Goal: Answer question/provide support: Share knowledge or assist other users

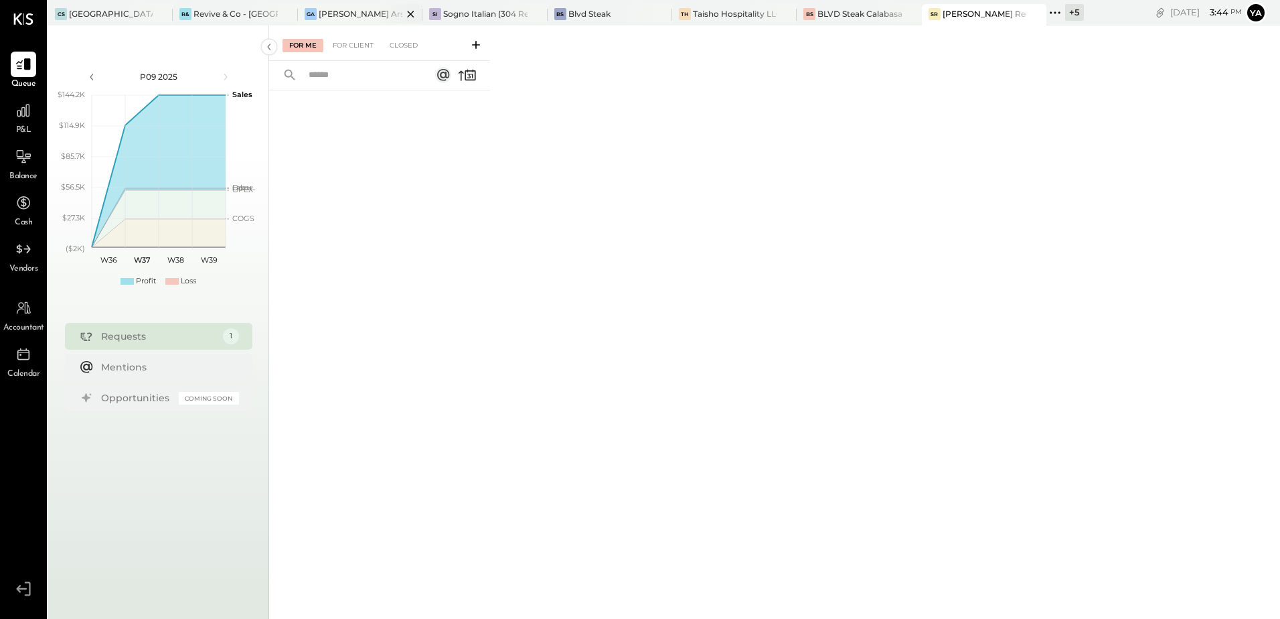
click at [331, 17] on div "[PERSON_NAME] Arso" at bounding box center [361, 13] width 84 height 11
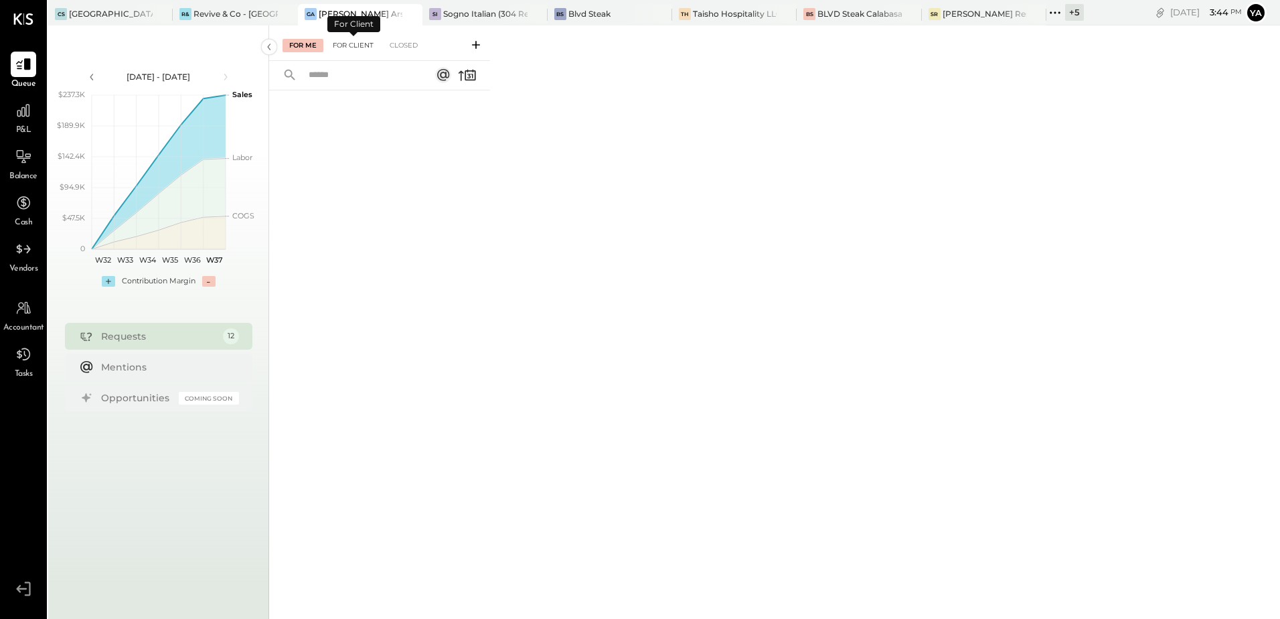
click at [342, 46] on div "For Client" at bounding box center [353, 45] width 54 height 13
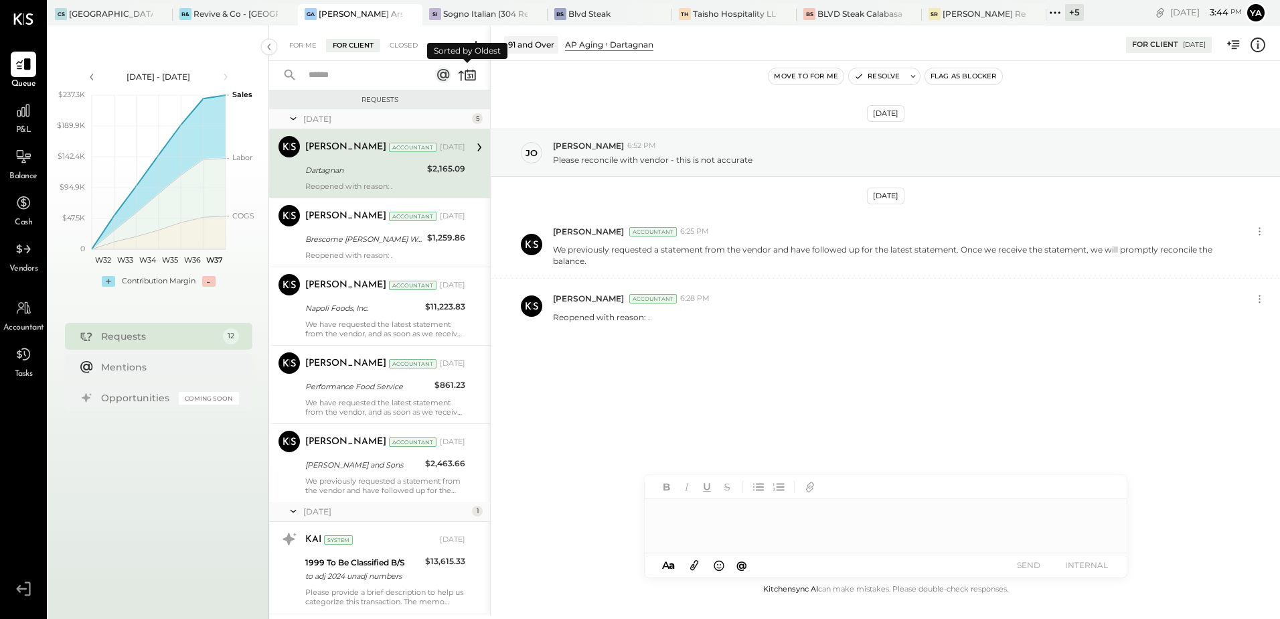
click at [464, 72] on icon at bounding box center [467, 75] width 19 height 19
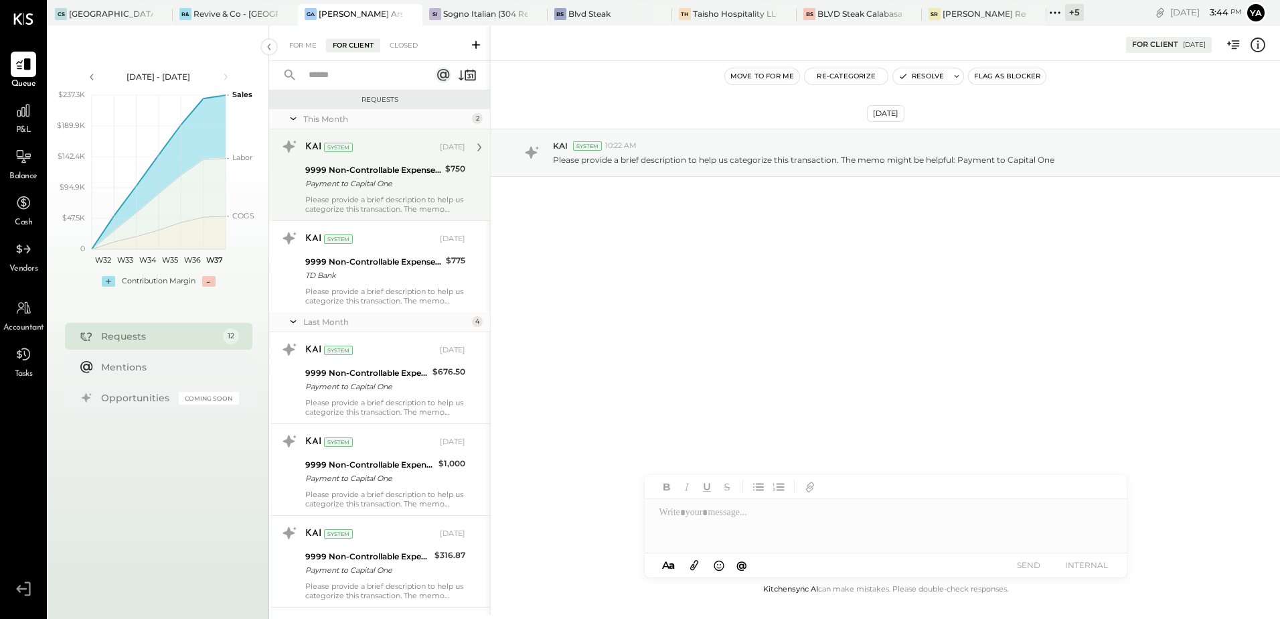
click at [378, 192] on div "KAI System [DATE] 9999 Non-Controllable Expenses:Other Income and Expenses:To B…" at bounding box center [385, 175] width 160 height 78
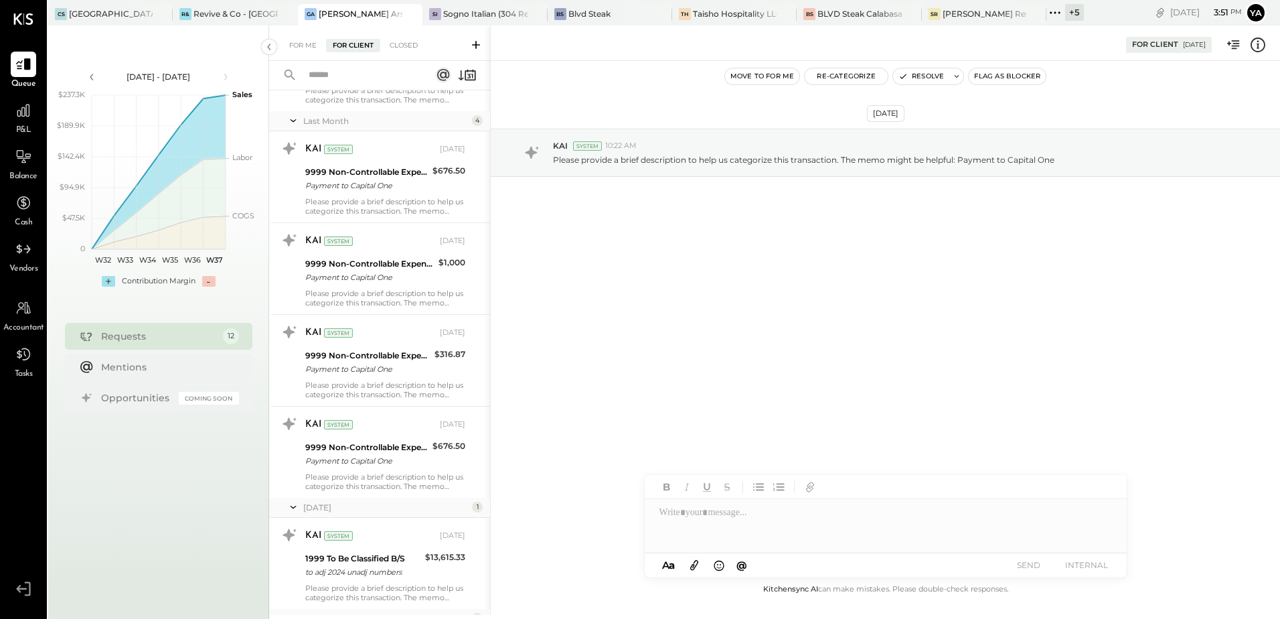
scroll to position [201, 0]
click at [836, 13] on div "BLVD Steak Calabasas" at bounding box center [860, 13] width 84 height 11
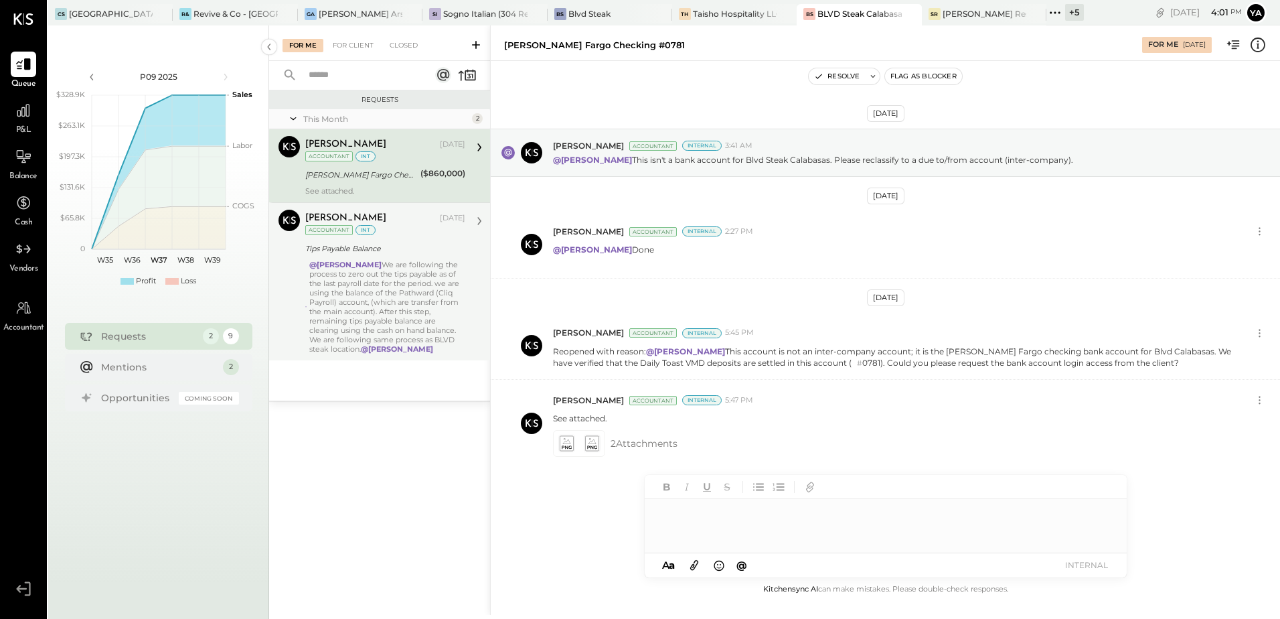
click at [409, 278] on div "@[PERSON_NAME] We are following the process to zero out the tips payable as of …" at bounding box center [387, 307] width 156 height 94
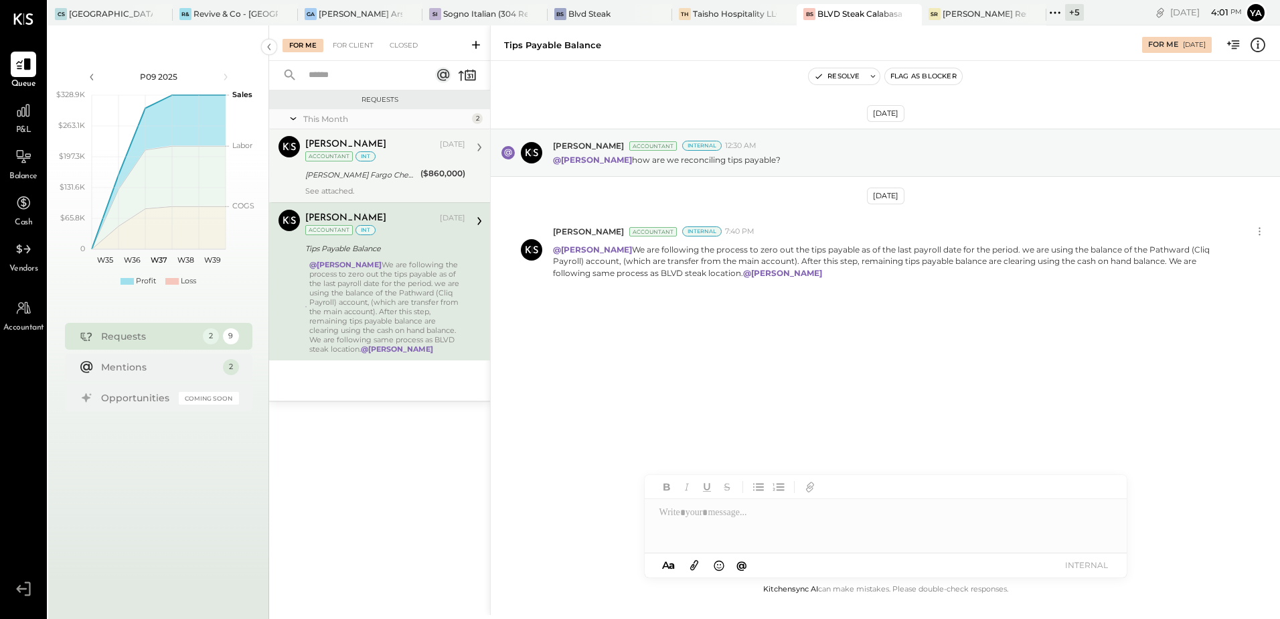
click at [387, 174] on div "[PERSON_NAME] Fargo Checking #0781" at bounding box center [360, 174] width 111 height 13
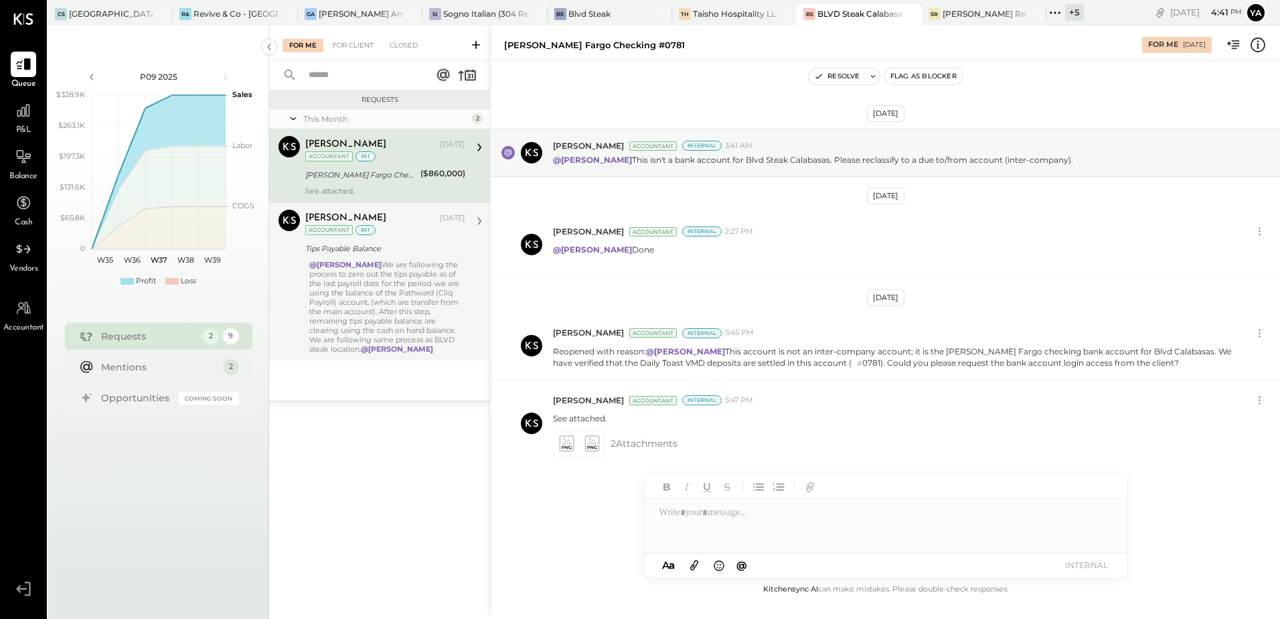
click at [1061, 11] on icon at bounding box center [1055, 12] width 17 height 17
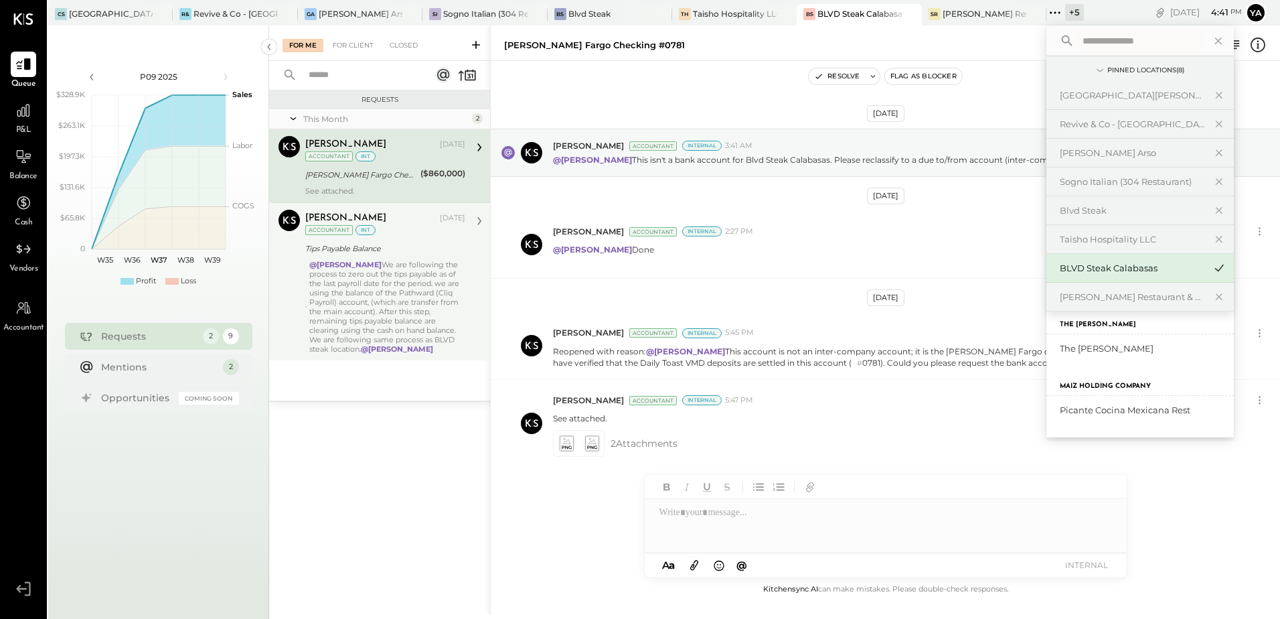
scroll to position [192, 0]
click at [1138, 410] on div "Revive & Co - [PERSON_NAME]" at bounding box center [1132, 413] width 145 height 13
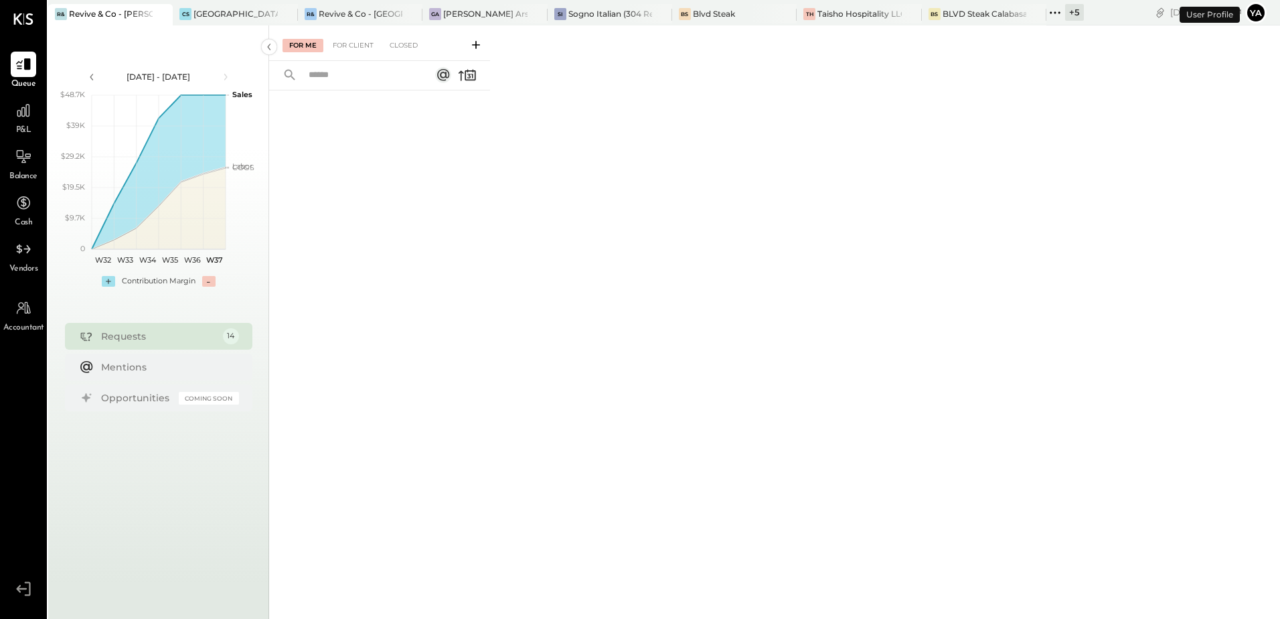
click at [1057, 11] on icon at bounding box center [1055, 12] width 17 height 17
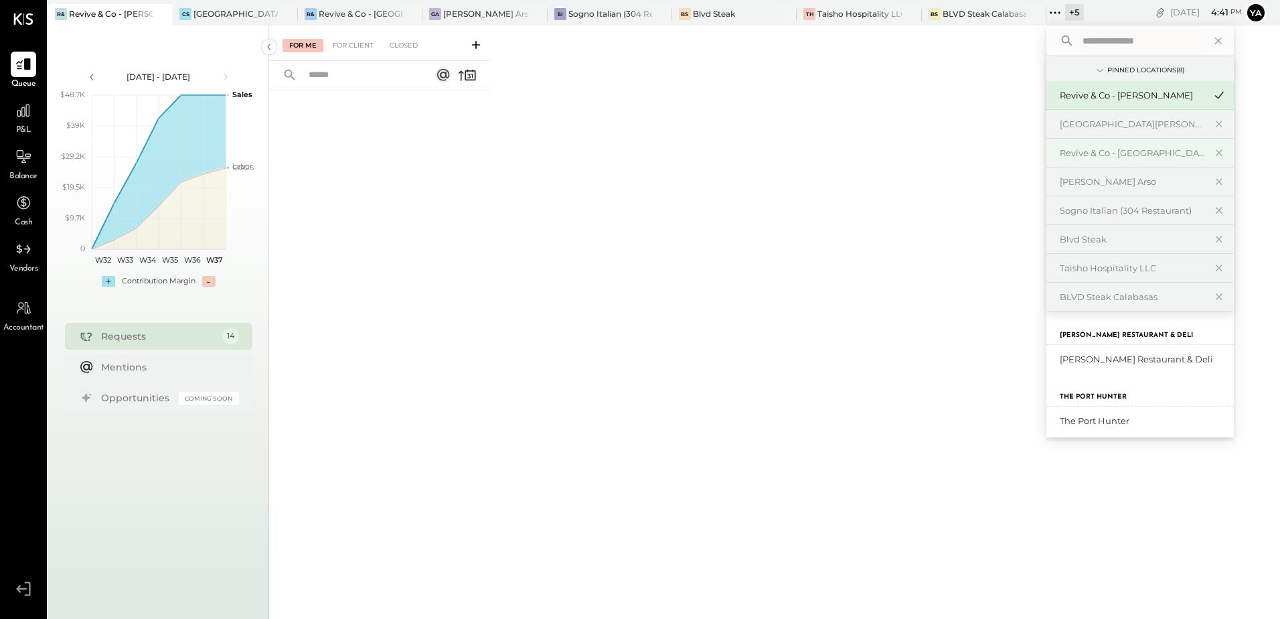
click at [1134, 163] on div "Revive & Co - [GEOGRAPHIC_DATA]" at bounding box center [1141, 153] width 188 height 29
click at [1138, 153] on div "Revive & Co - [GEOGRAPHIC_DATA]" at bounding box center [1132, 153] width 145 height 13
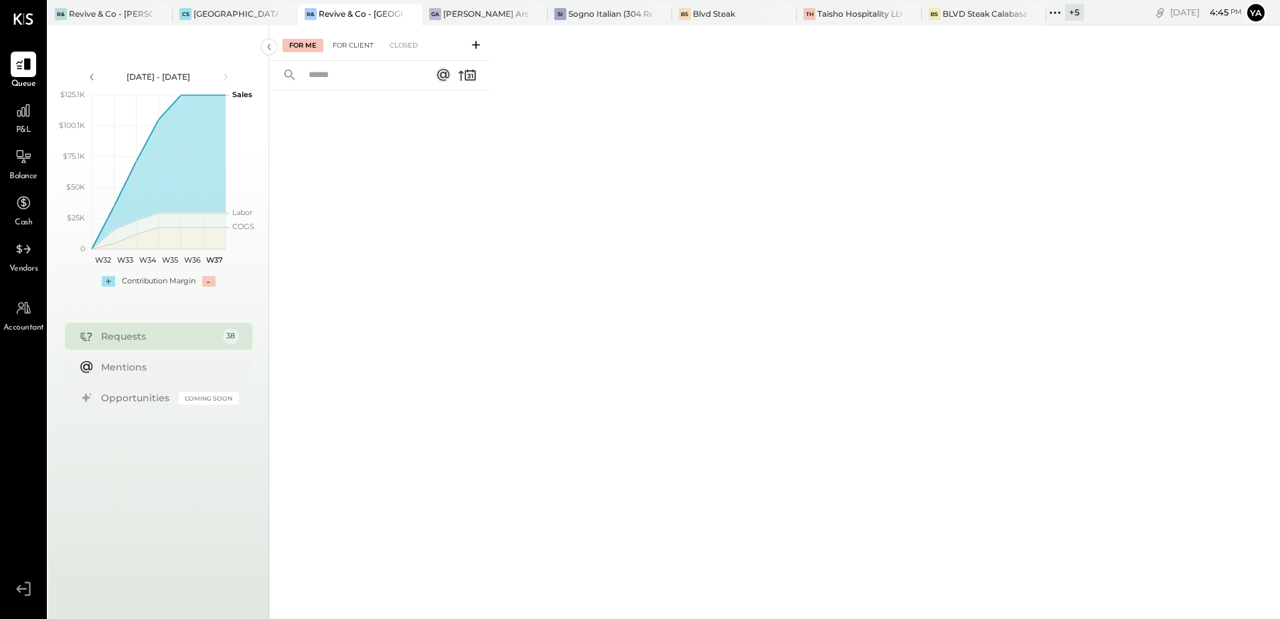
click at [349, 48] on div "For Client" at bounding box center [353, 45] width 54 height 13
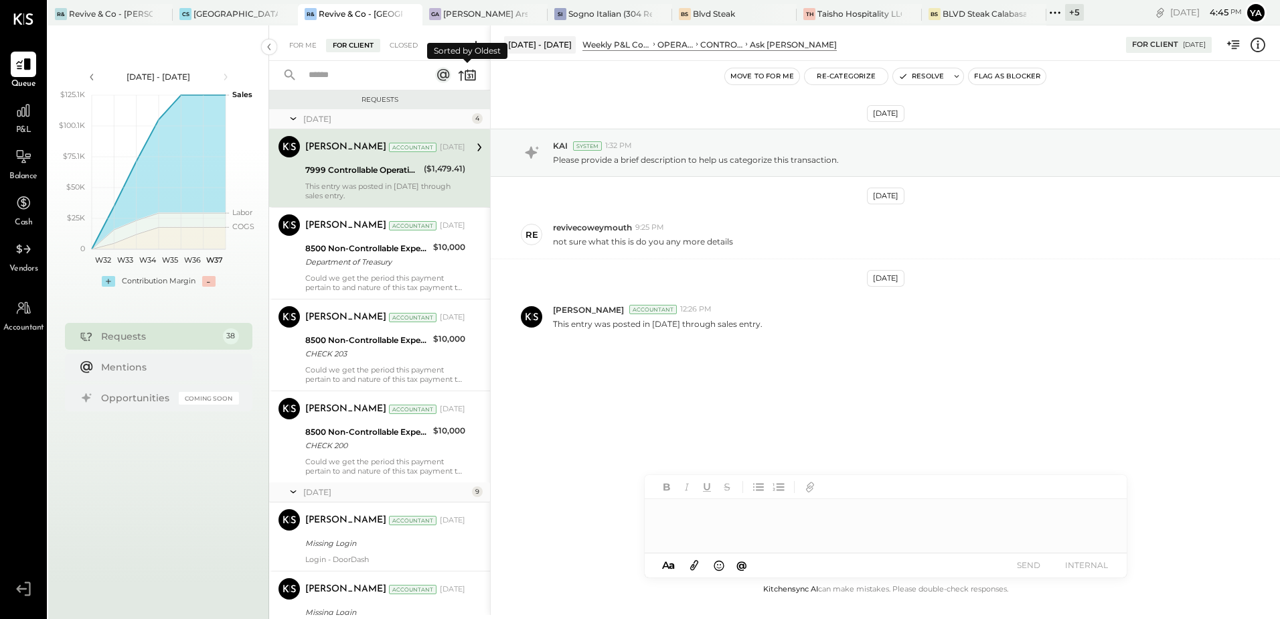
click at [465, 74] on icon at bounding box center [467, 75] width 19 height 19
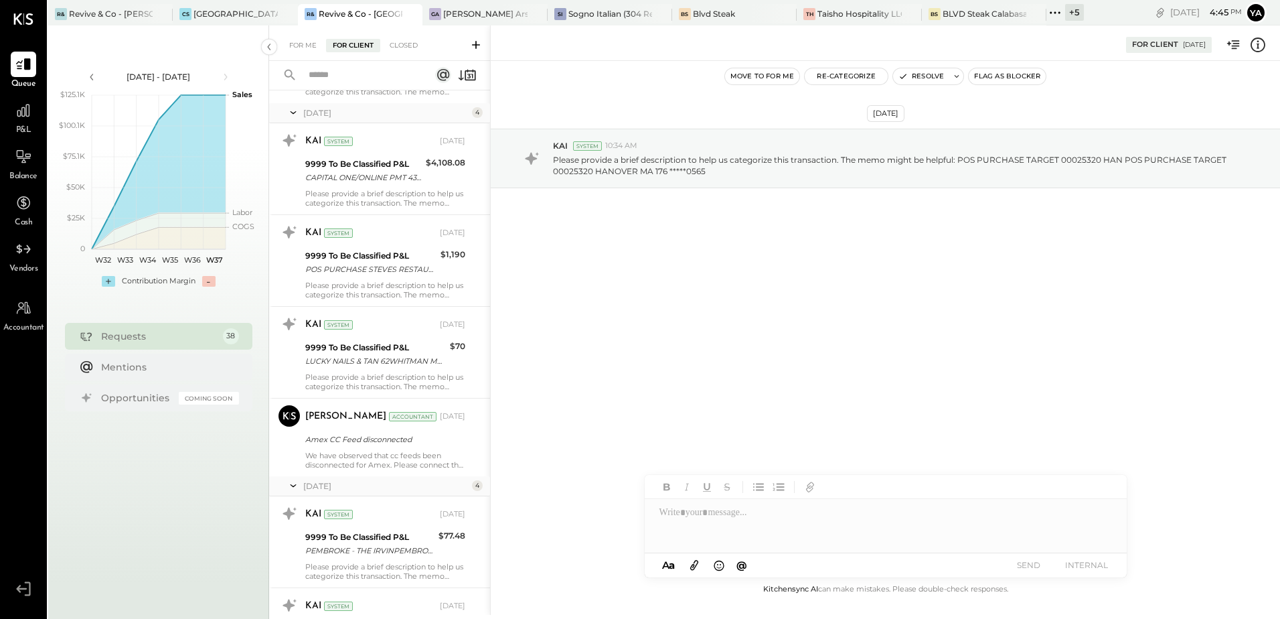
scroll to position [1339, 0]
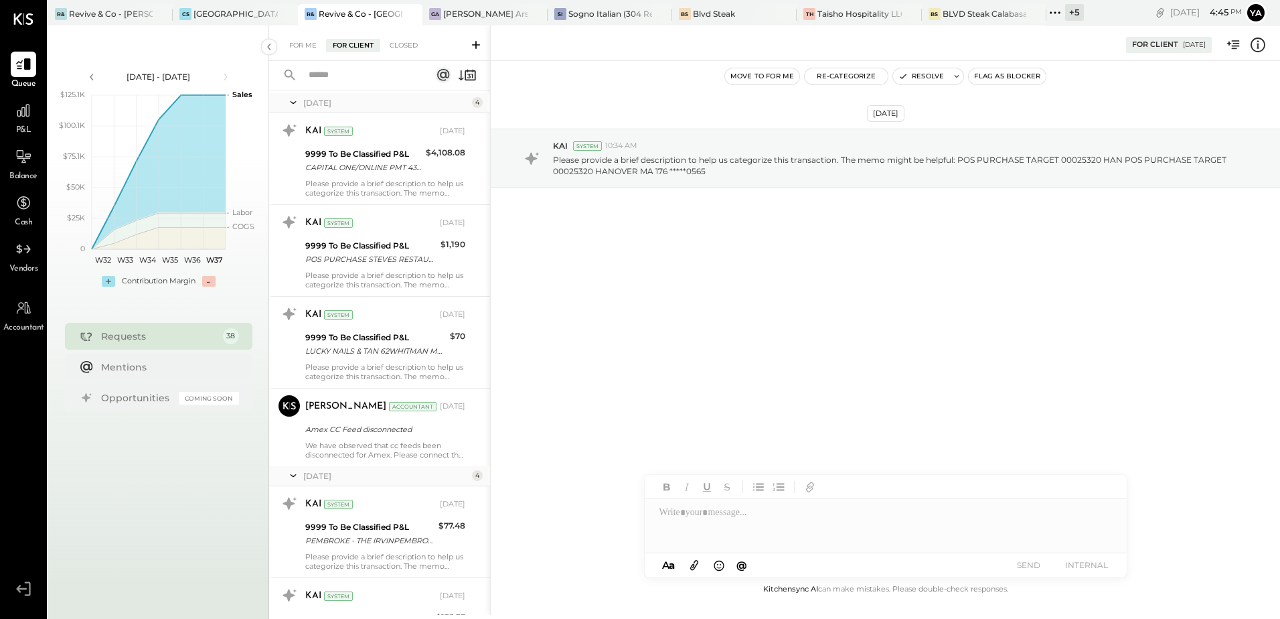
click at [365, 437] on div "[PERSON_NAME] Accountant [DATE] Amex CC Feed disconnected We have observed that…" at bounding box center [385, 427] width 160 height 64
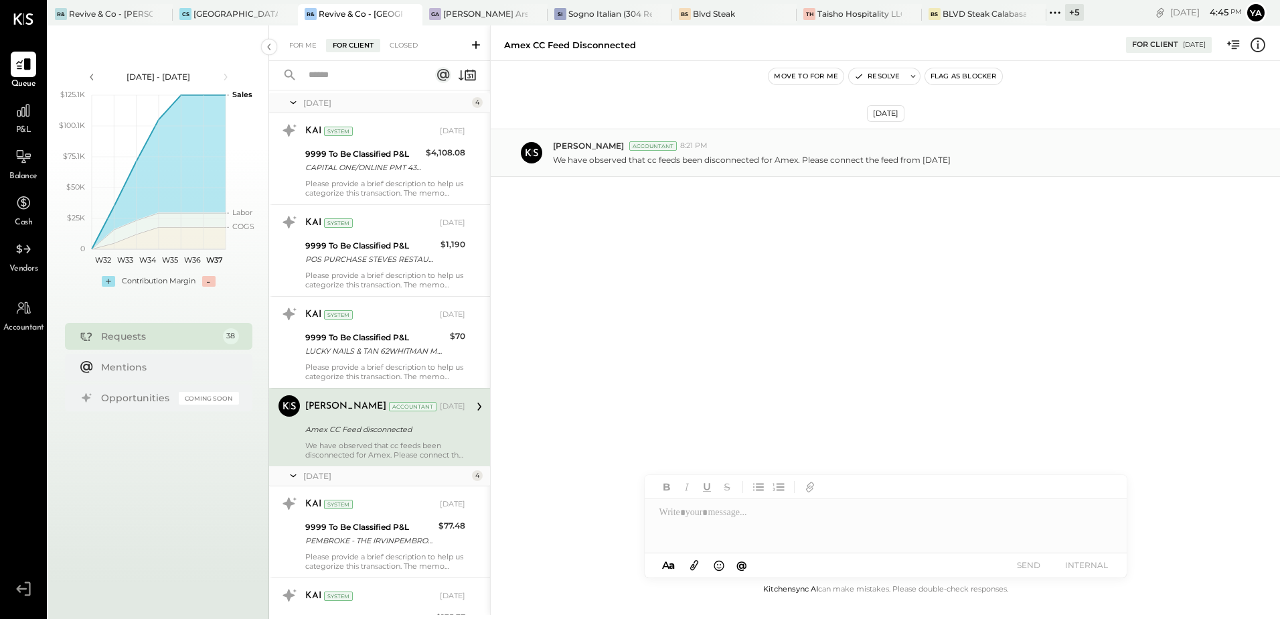
click at [554, 167] on div "[PERSON_NAME] Accountant 8:21 PM We have observed that cc feeds been disconnect…" at bounding box center [886, 153] width 790 height 48
drag, startPoint x: 554, startPoint y: 165, endPoint x: 1005, endPoint y: 163, distance: 451.4
click at [1005, 163] on div "We have observed that cc feeds been disconnected for Amex. Please connect the f…" at bounding box center [911, 158] width 717 height 14
copy p "We have observed that cc feeds been disconnected for Amex. Please connect the f…"
click at [743, 520] on div at bounding box center [886, 526] width 482 height 54
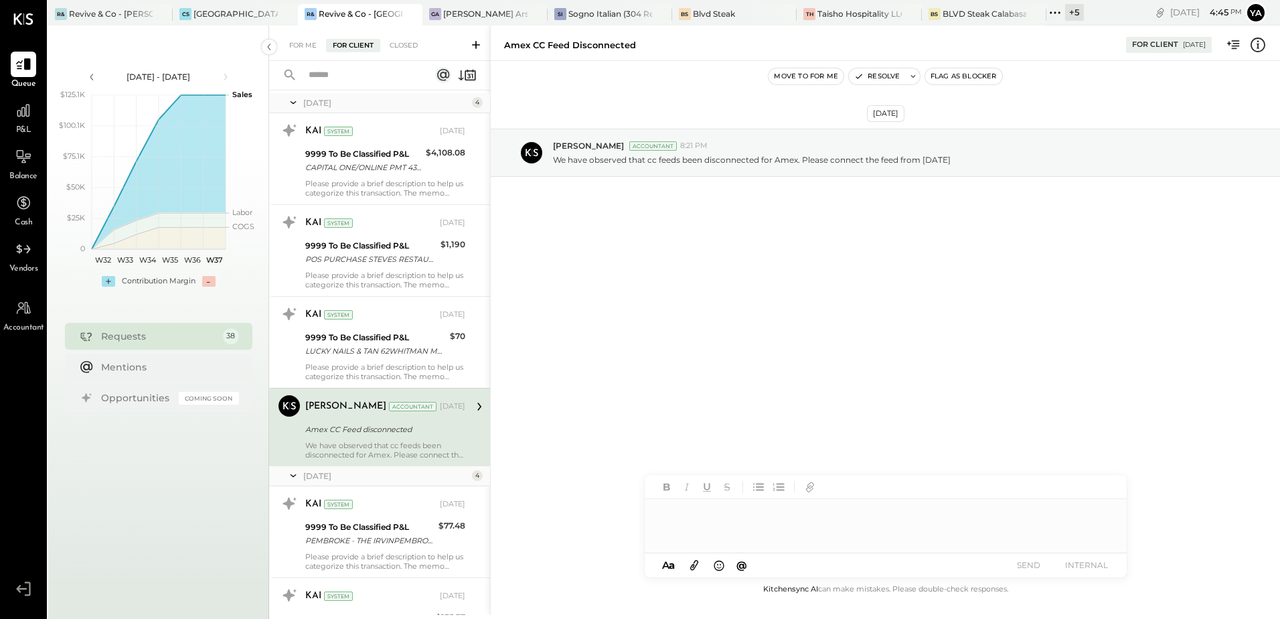
paste div
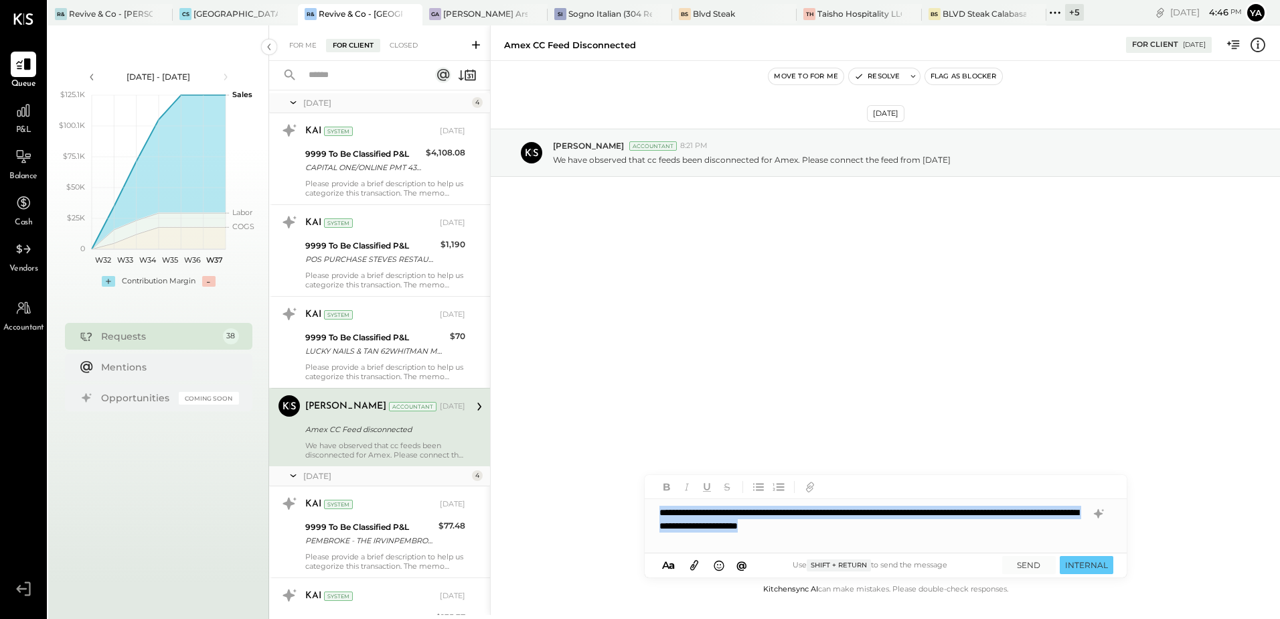
drag, startPoint x: 969, startPoint y: 529, endPoint x: 639, endPoint y: 517, distance: 330.4
click at [639, 517] on div "**********" at bounding box center [885, 319] width 790 height 589
copy div "**********"
click at [976, 529] on div "**********" at bounding box center [886, 526] width 482 height 54
drag, startPoint x: 976, startPoint y: 529, endPoint x: 616, endPoint y: 506, distance: 361.0
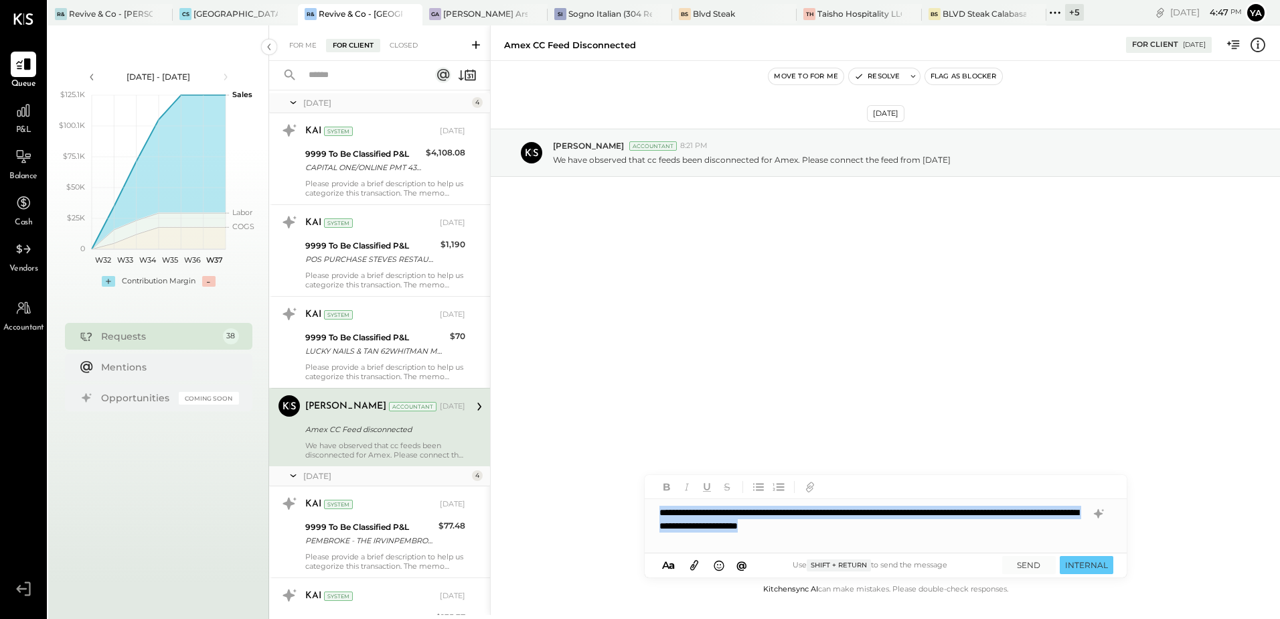
click at [616, 506] on div "**********" at bounding box center [885, 319] width 790 height 589
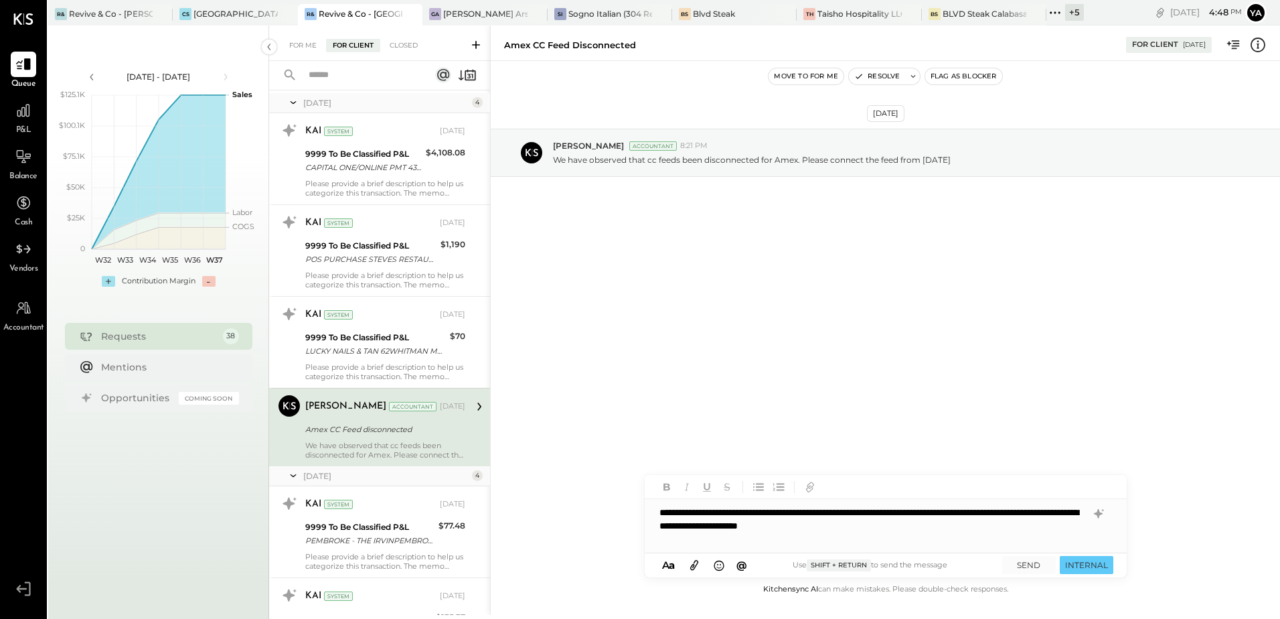
click at [824, 524] on div "**********" at bounding box center [886, 526] width 482 height 54
click at [816, 510] on div "**********" at bounding box center [886, 526] width 482 height 54
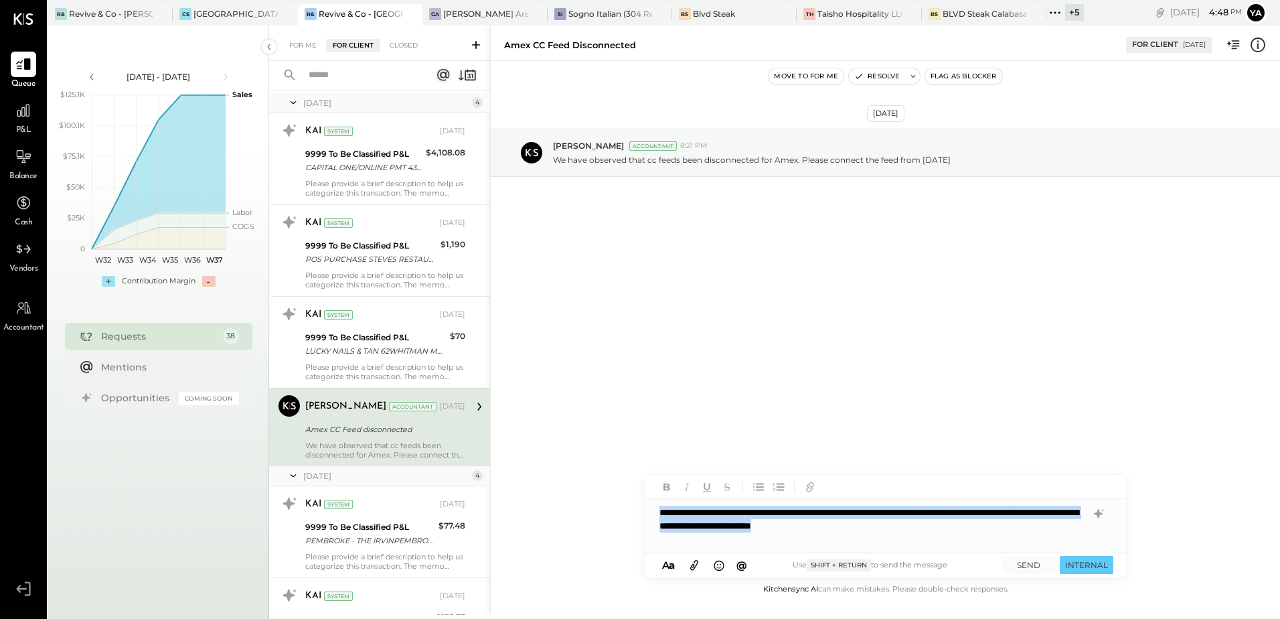
drag, startPoint x: 991, startPoint y: 529, endPoint x: 653, endPoint y: 515, distance: 338.5
click at [653, 515] on div "**********" at bounding box center [886, 526] width 482 height 54
copy div "**********"
click at [1022, 558] on button "SEND" at bounding box center [1029, 565] width 54 height 18
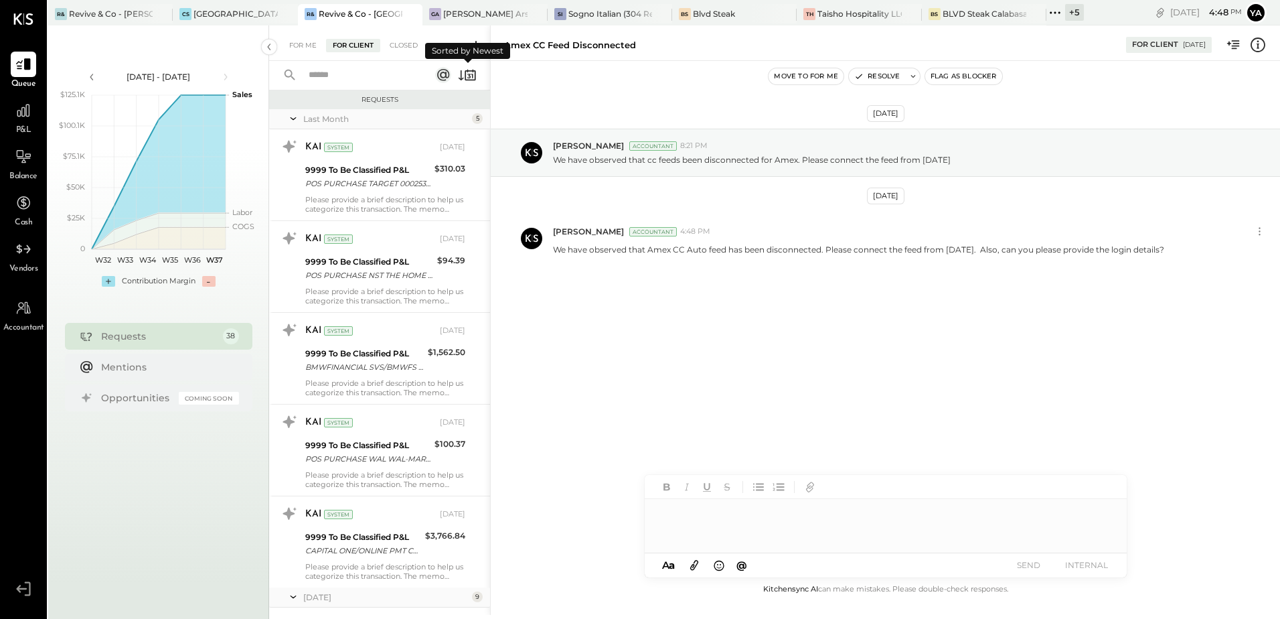
click at [469, 74] on icon at bounding box center [468, 76] width 3 height 5
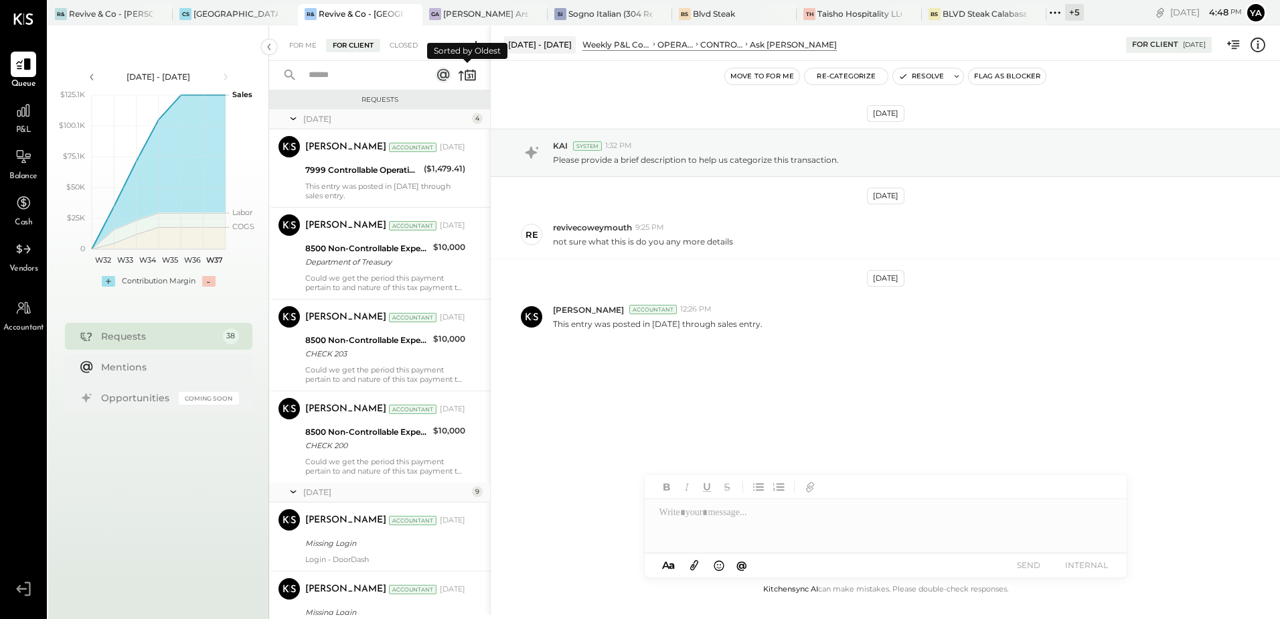
click at [470, 82] on icon at bounding box center [467, 75] width 19 height 19
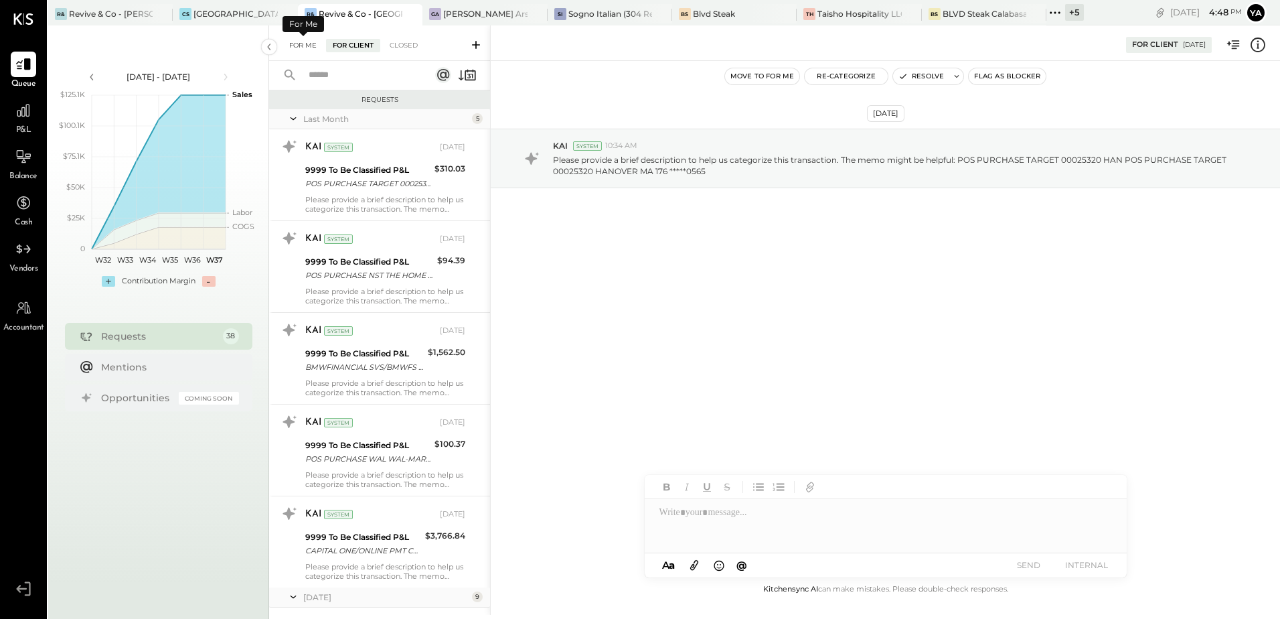
click at [319, 50] on div "For Me" at bounding box center [303, 45] width 41 height 13
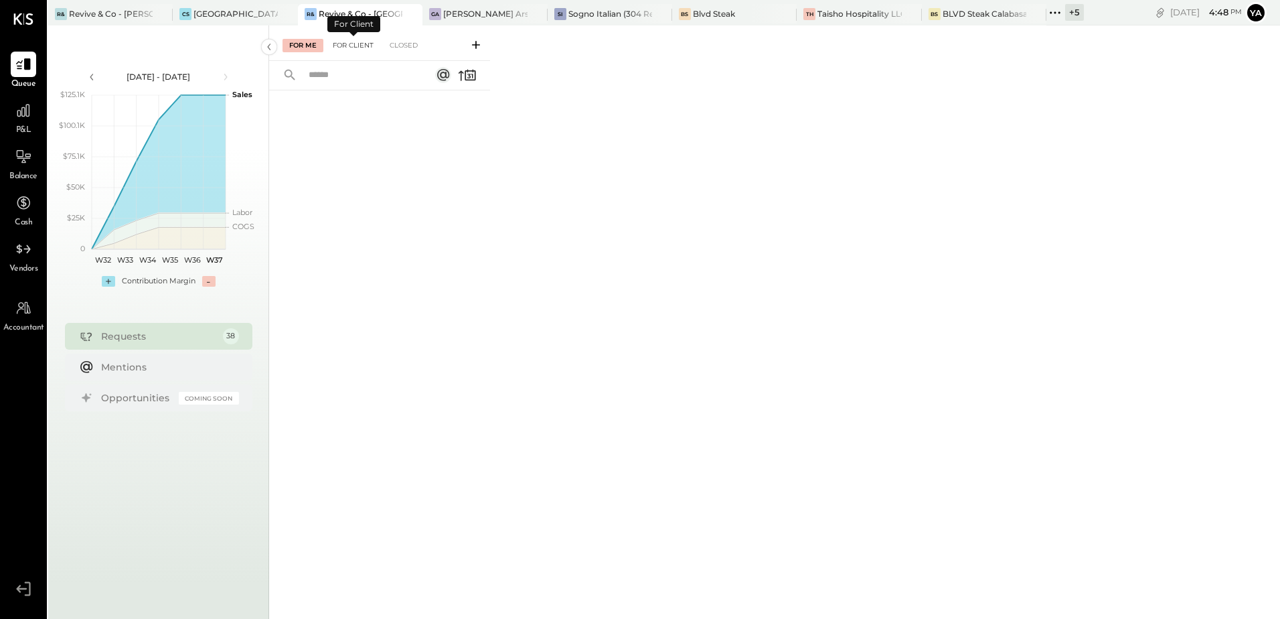
click at [344, 49] on div "For Client" at bounding box center [353, 45] width 54 height 13
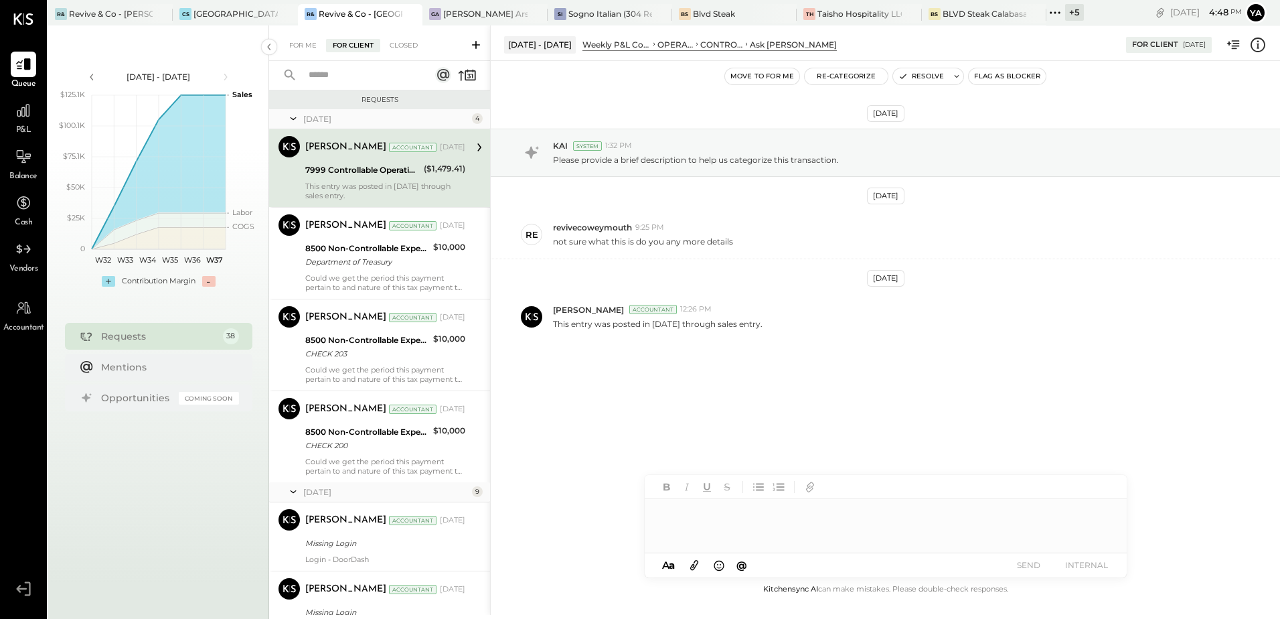
click at [383, 177] on div "7999 Controllable Operating Expenses:Ask [PERSON_NAME] - Transactions" at bounding box center [362, 170] width 115 height 16
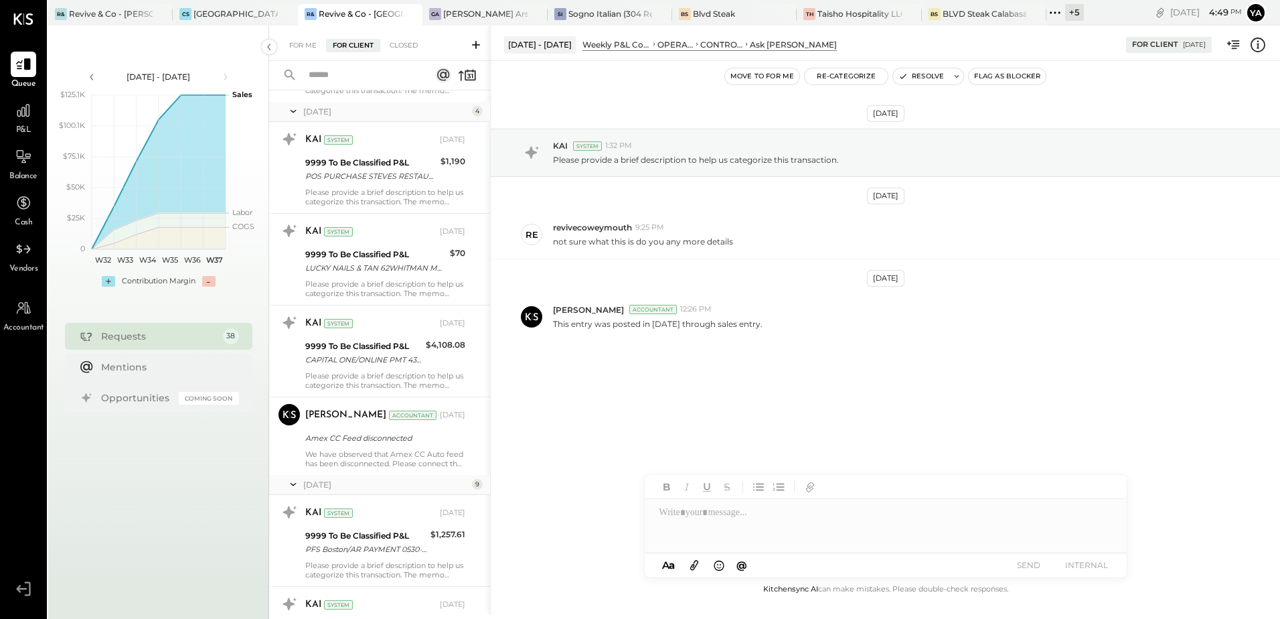
scroll to position [1741, 0]
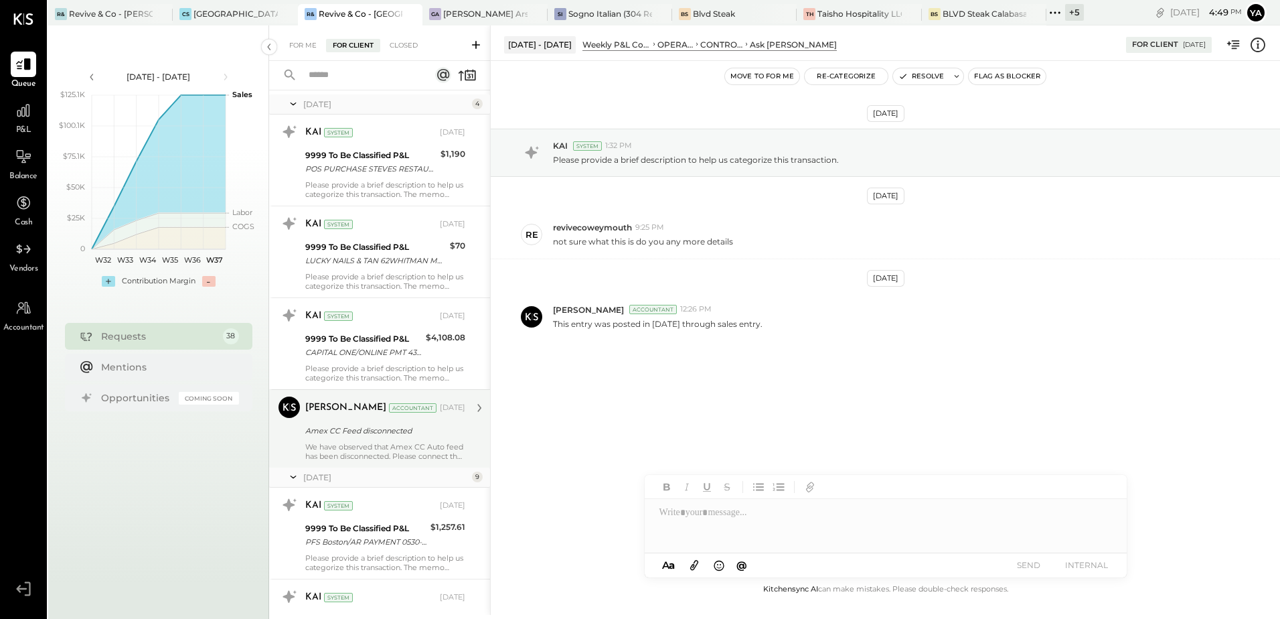
click at [376, 427] on div "Amex CC Feed disconnected" at bounding box center [383, 430] width 156 height 13
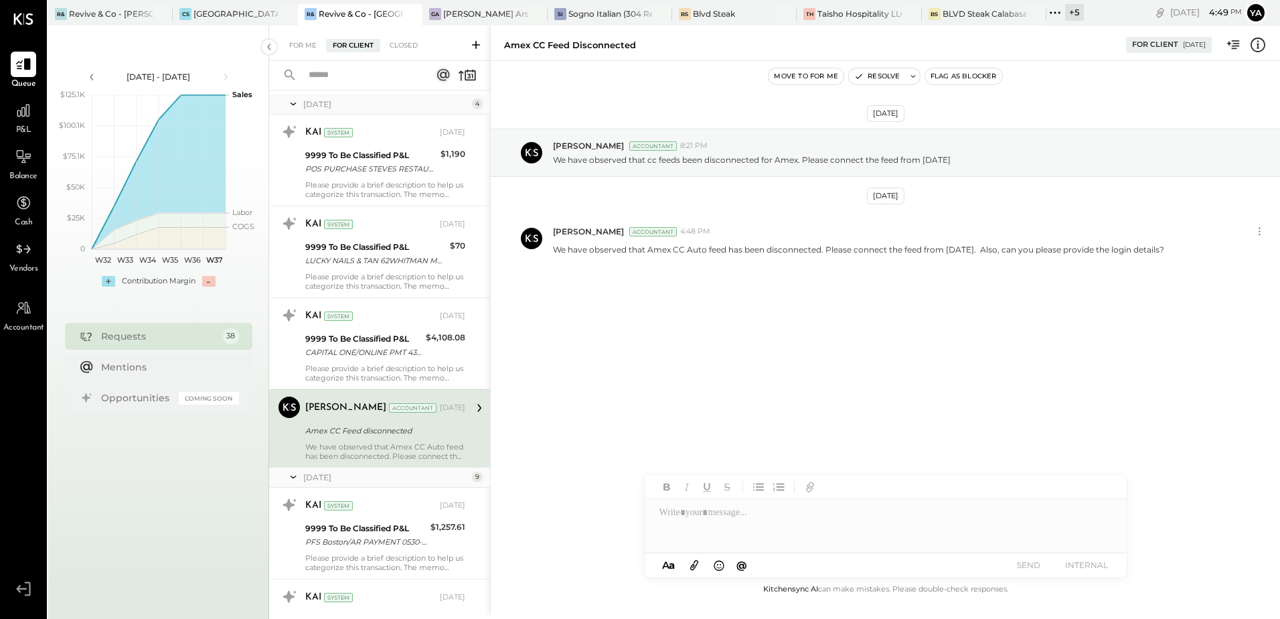
click at [946, 74] on button "Flag as Blocker" at bounding box center [963, 76] width 77 height 16
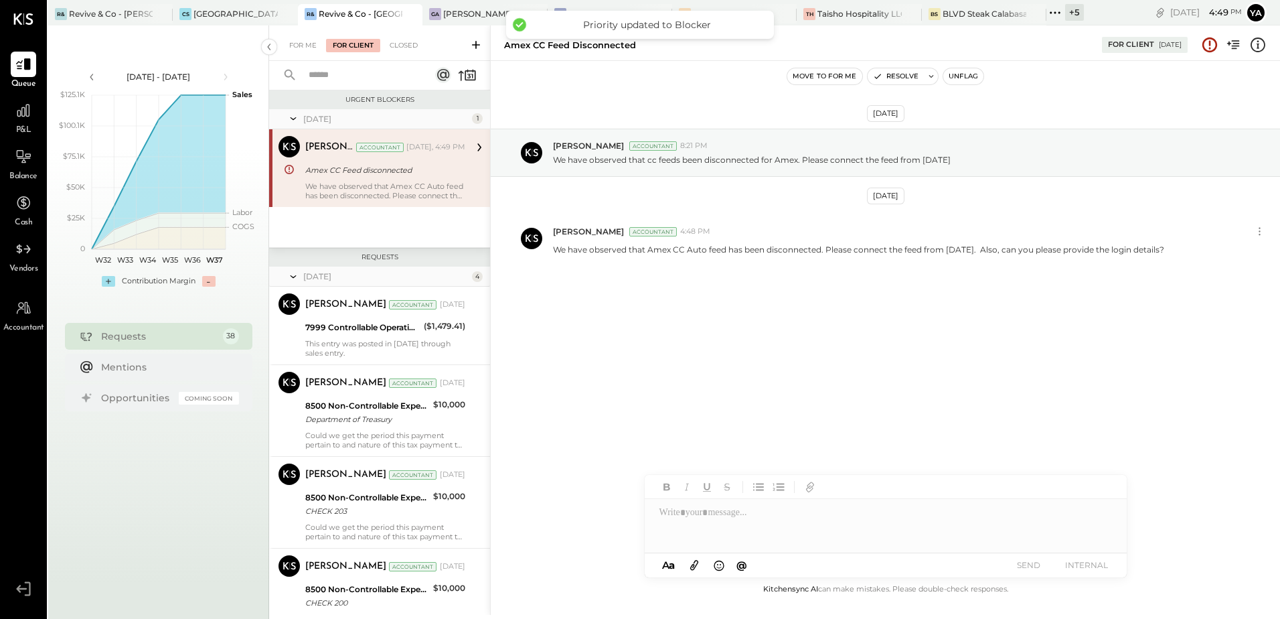
click at [375, 191] on div "We have observed that Amex CC Auto feed has been disconnected. Please connect t…" at bounding box center [385, 190] width 160 height 19
click at [661, 354] on div "[DATE] [PERSON_NAME] Accountant 8:21 PM We have observed that cc feeds been dis…" at bounding box center [886, 230] width 790 height 272
